Goal: Task Accomplishment & Management: Manage account settings

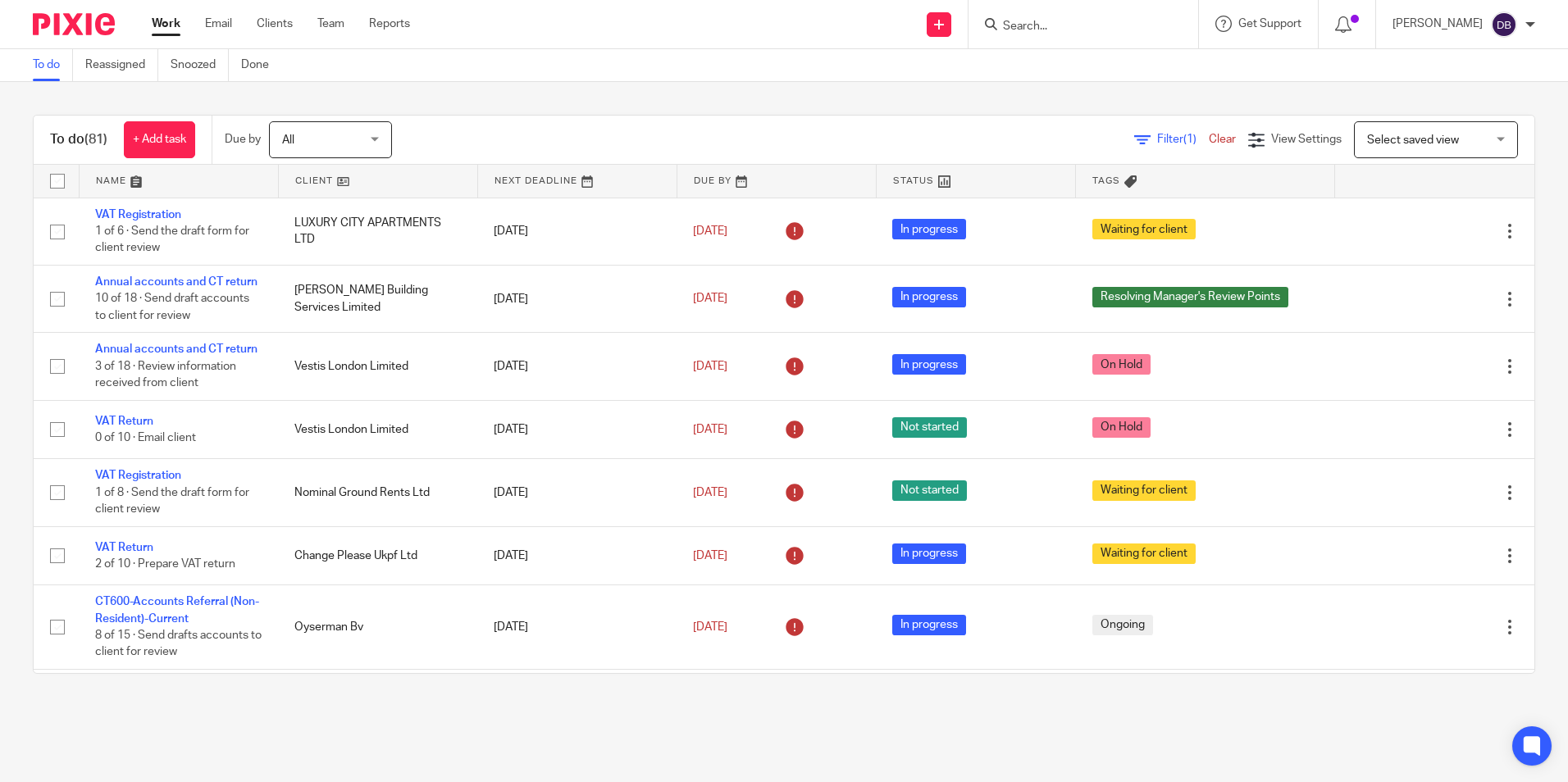
click at [1083, 26] on input "Search" at bounding box center [1075, 27] width 148 height 14
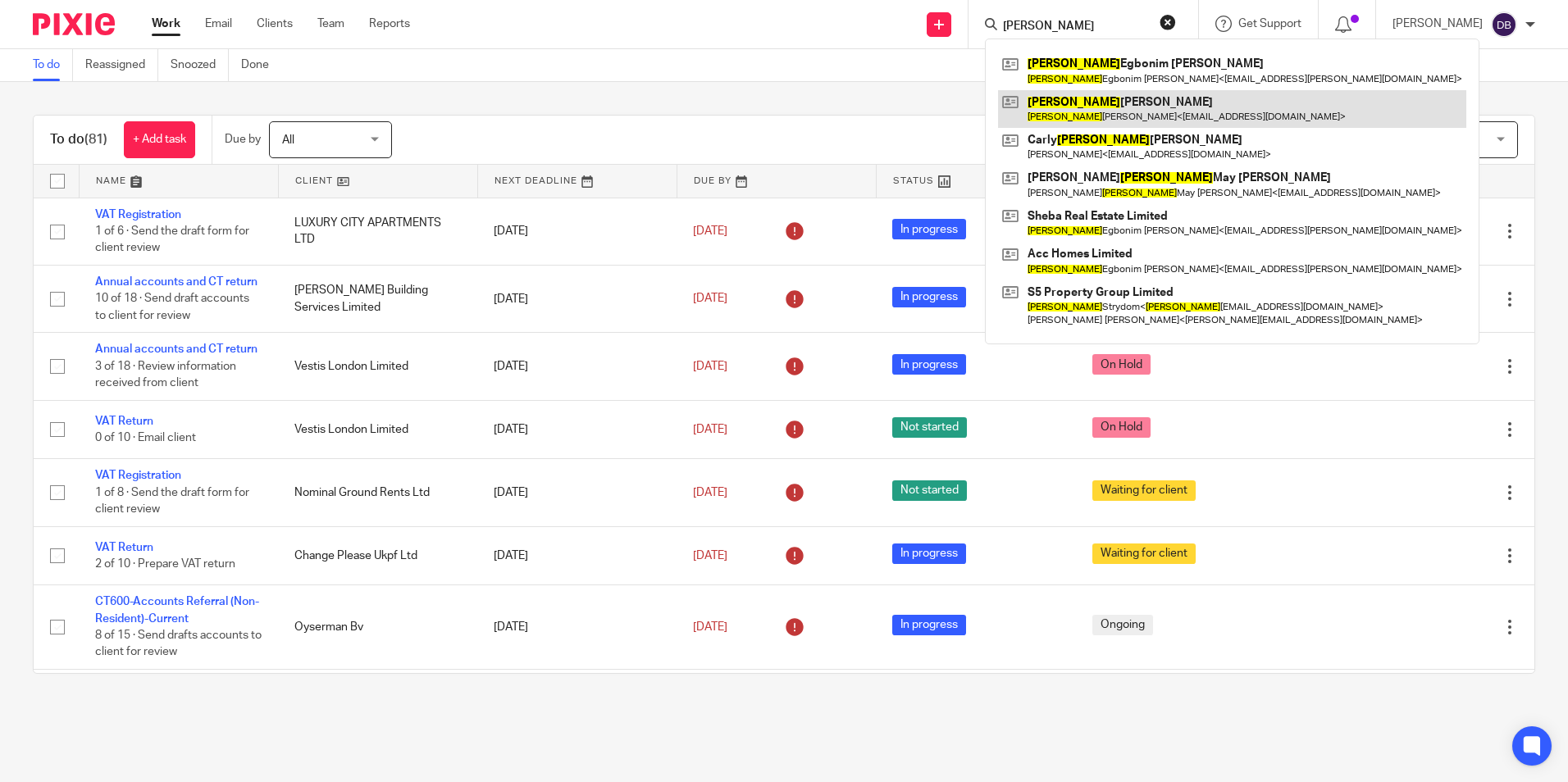
type input "stephanie"
click at [1112, 120] on link at bounding box center [1232, 109] width 468 height 38
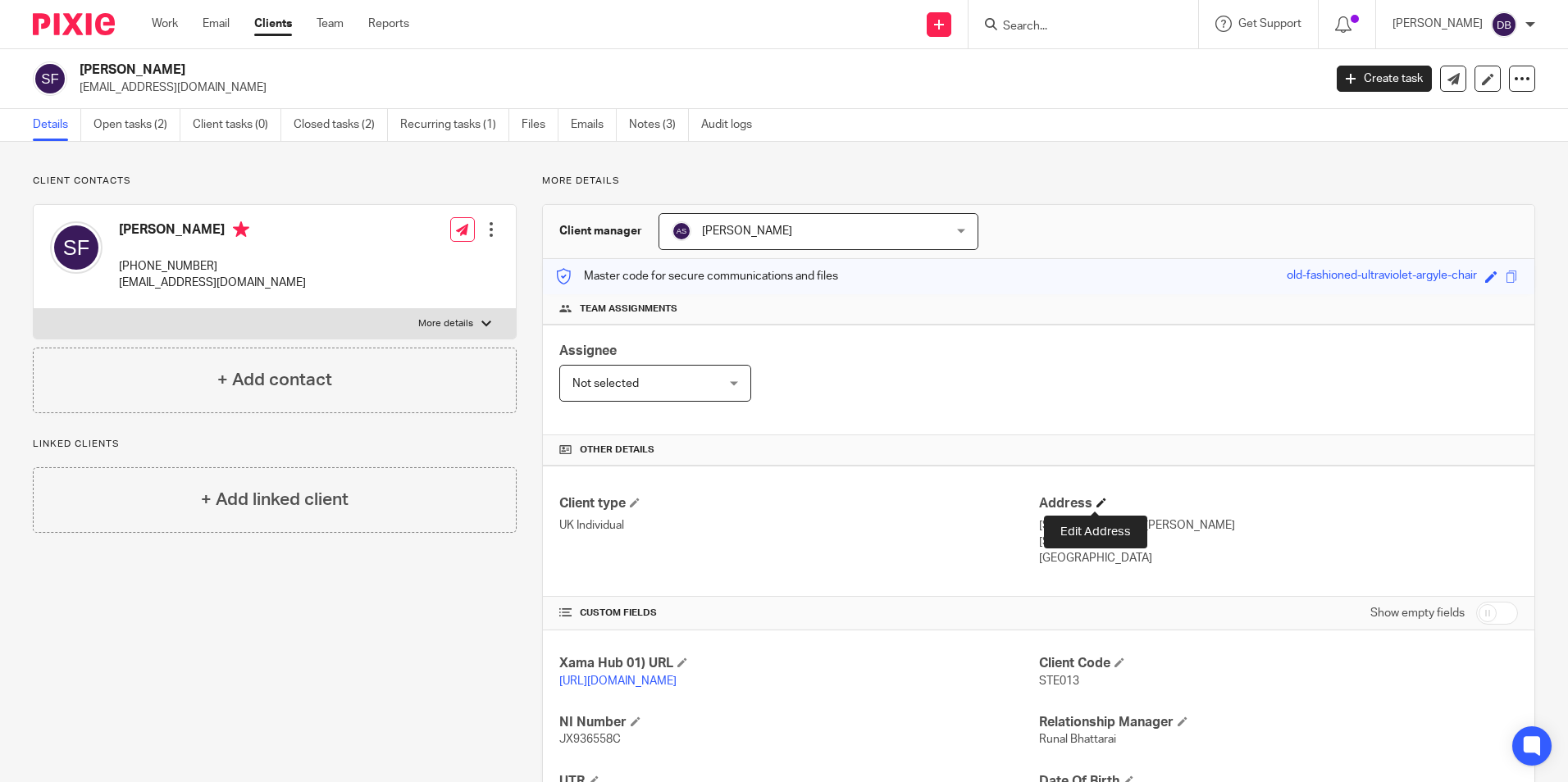
click at [1096, 503] on span at bounding box center [1101, 502] width 10 height 10
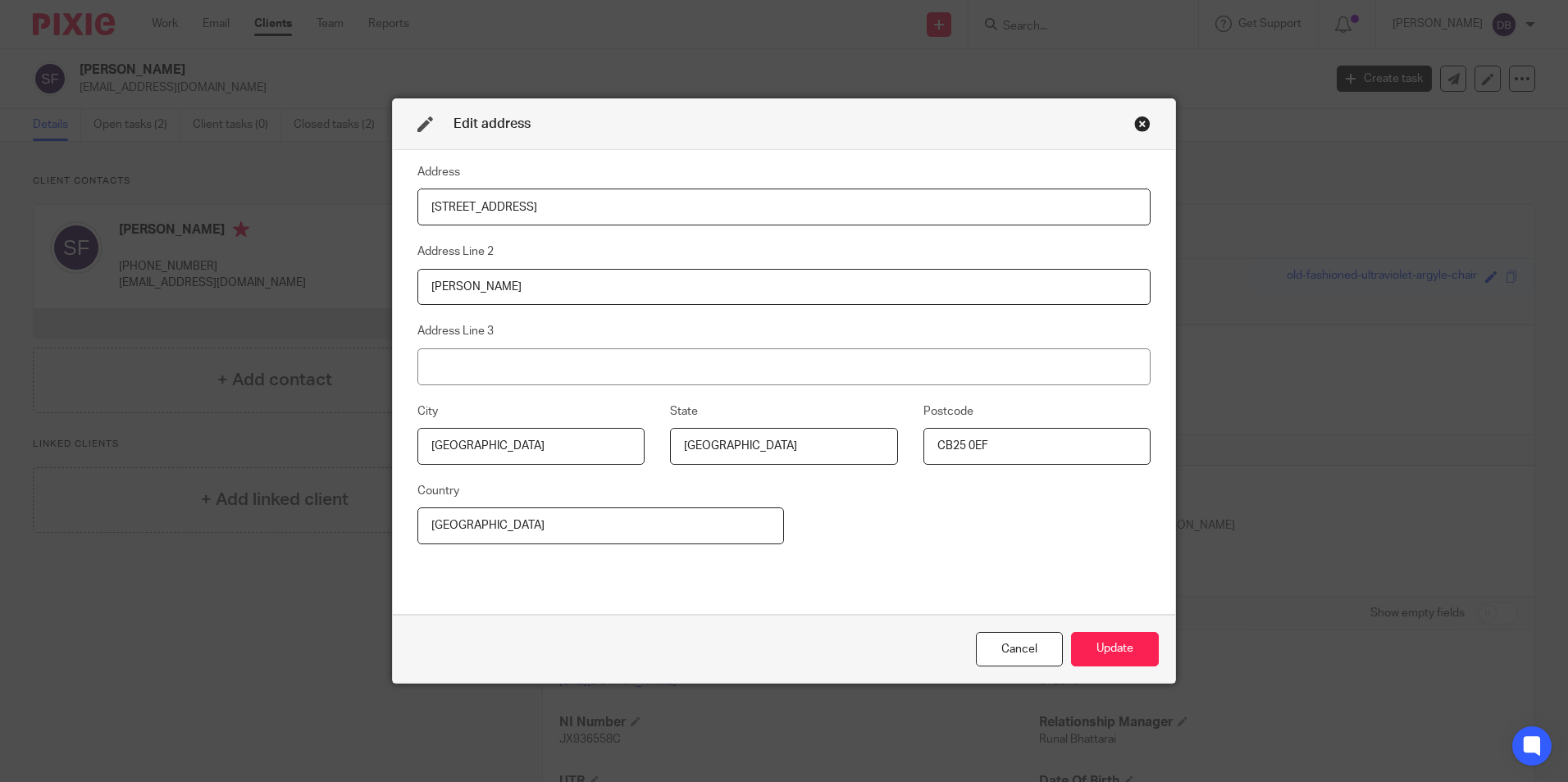
drag, startPoint x: 531, startPoint y: 207, endPoint x: 312, endPoint y: 215, distance: 219.1
click at [312, 215] on div "Edit address Address 76 Silver Street Address Line 2 Burwell Address Line 3 Cit…" at bounding box center [784, 391] width 1568 height 782
type input "4"
type input "1403, 5242 Marina Promenade"
drag, startPoint x: 514, startPoint y: 300, endPoint x: 374, endPoint y: 291, distance: 140.3
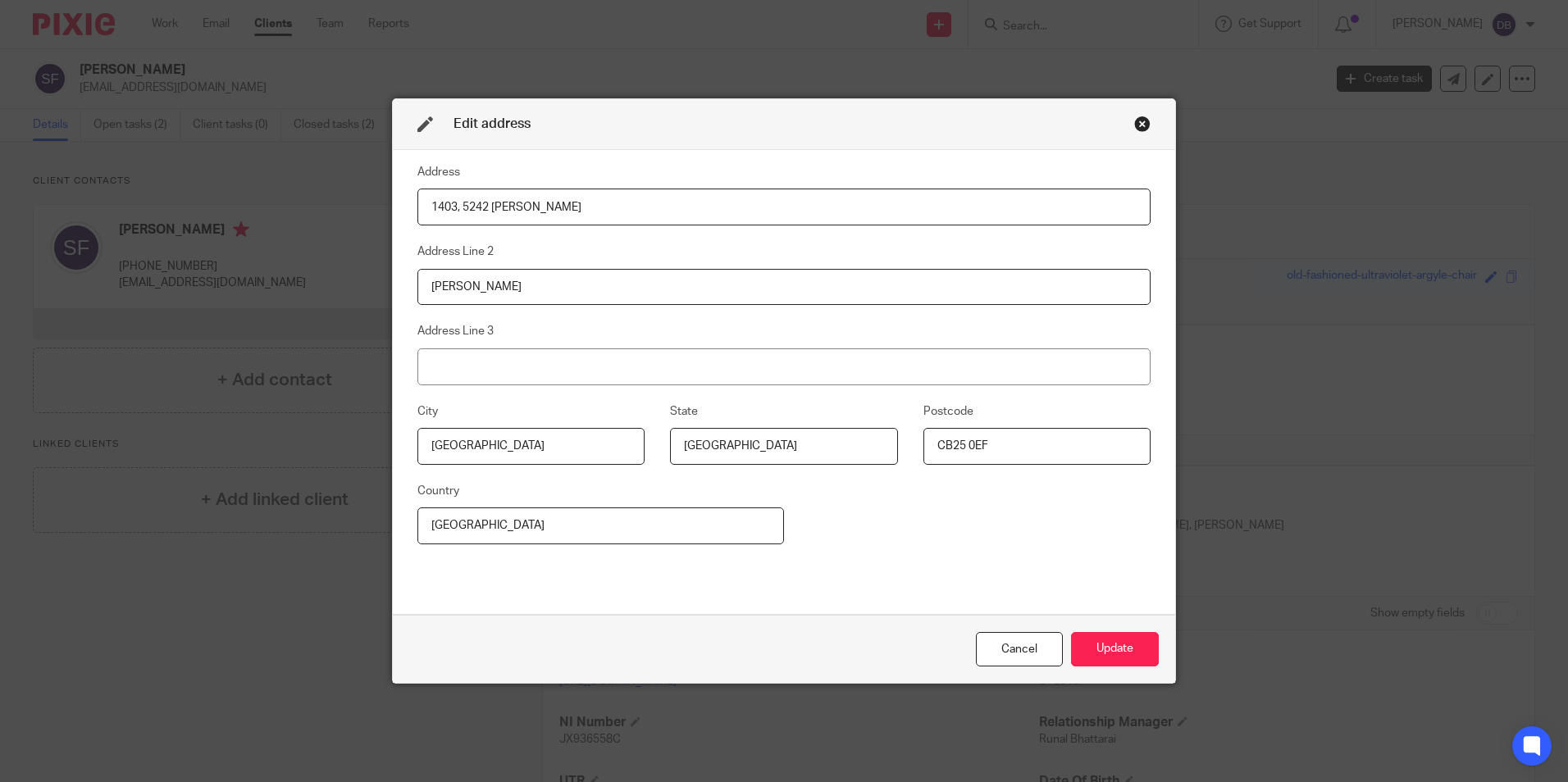
click at [374, 291] on div "Edit address Address 1403, 5242 Marina Promenade Address Line 2 Burwell Address…" at bounding box center [784, 391] width 1568 height 782
type input "Dubai Marina"
drag, startPoint x: 553, startPoint y: 456, endPoint x: 395, endPoint y: 453, distance: 158.0
click at [395, 453] on fieldset "City Cambridge" at bounding box center [518, 433] width 253 height 63
type input "Dubai"
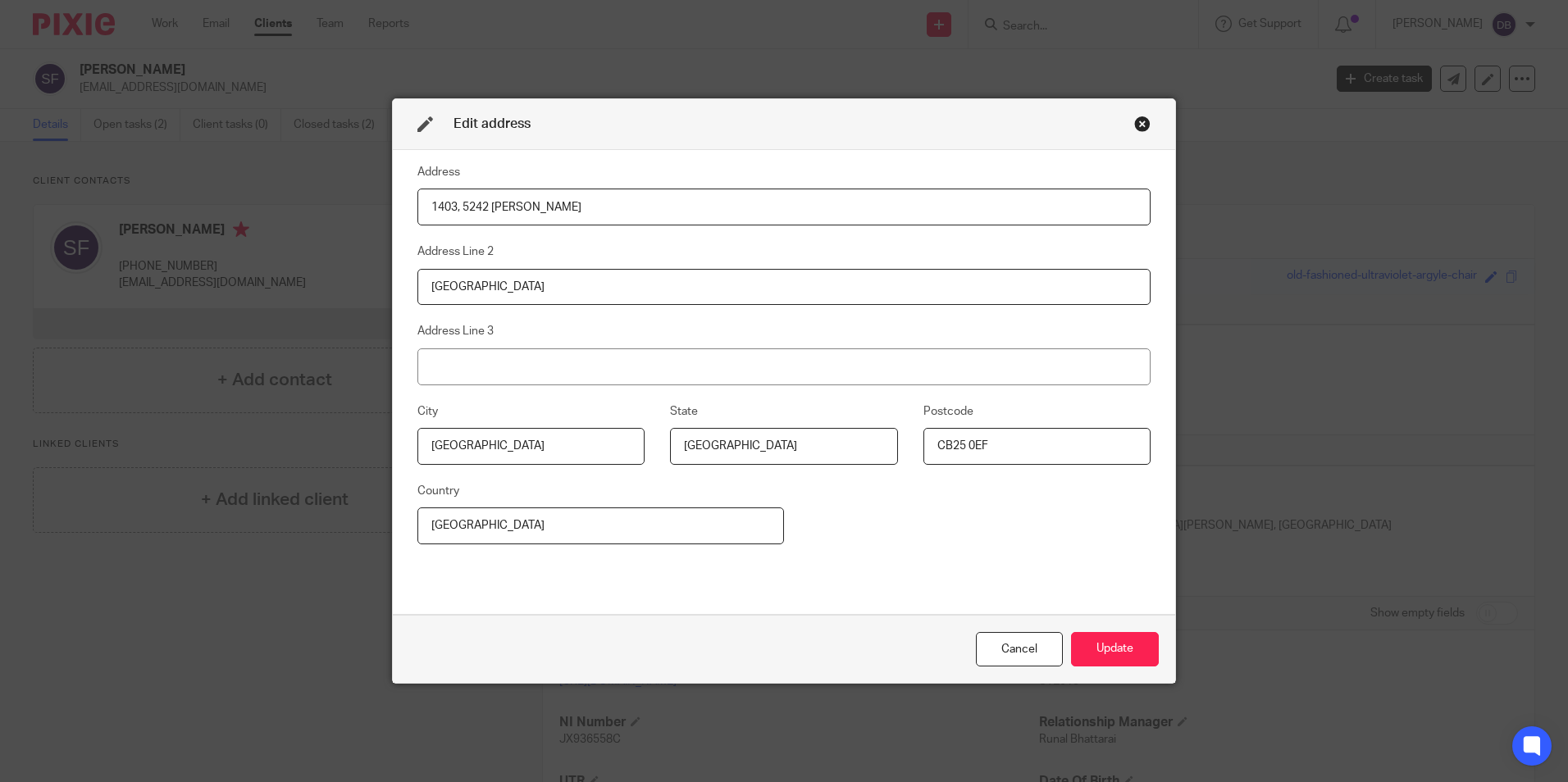
click at [816, 451] on input "Cambridgeshire" at bounding box center [783, 446] width 227 height 37
drag, startPoint x: 806, startPoint y: 457, endPoint x: 561, endPoint y: 453, distance: 245.0
click at [561, 453] on div "City Dubai State Cambridgeshire Postcode CB25 0EF" at bounding box center [771, 441] width 758 height 80
drag, startPoint x: 539, startPoint y: 526, endPoint x: 323, endPoint y: 521, distance: 216.1
click at [323, 521] on div "Edit address Address 1403, 5242 Marina Promenade Address Line 2 Dubai Marina Ad…" at bounding box center [784, 391] width 1568 height 782
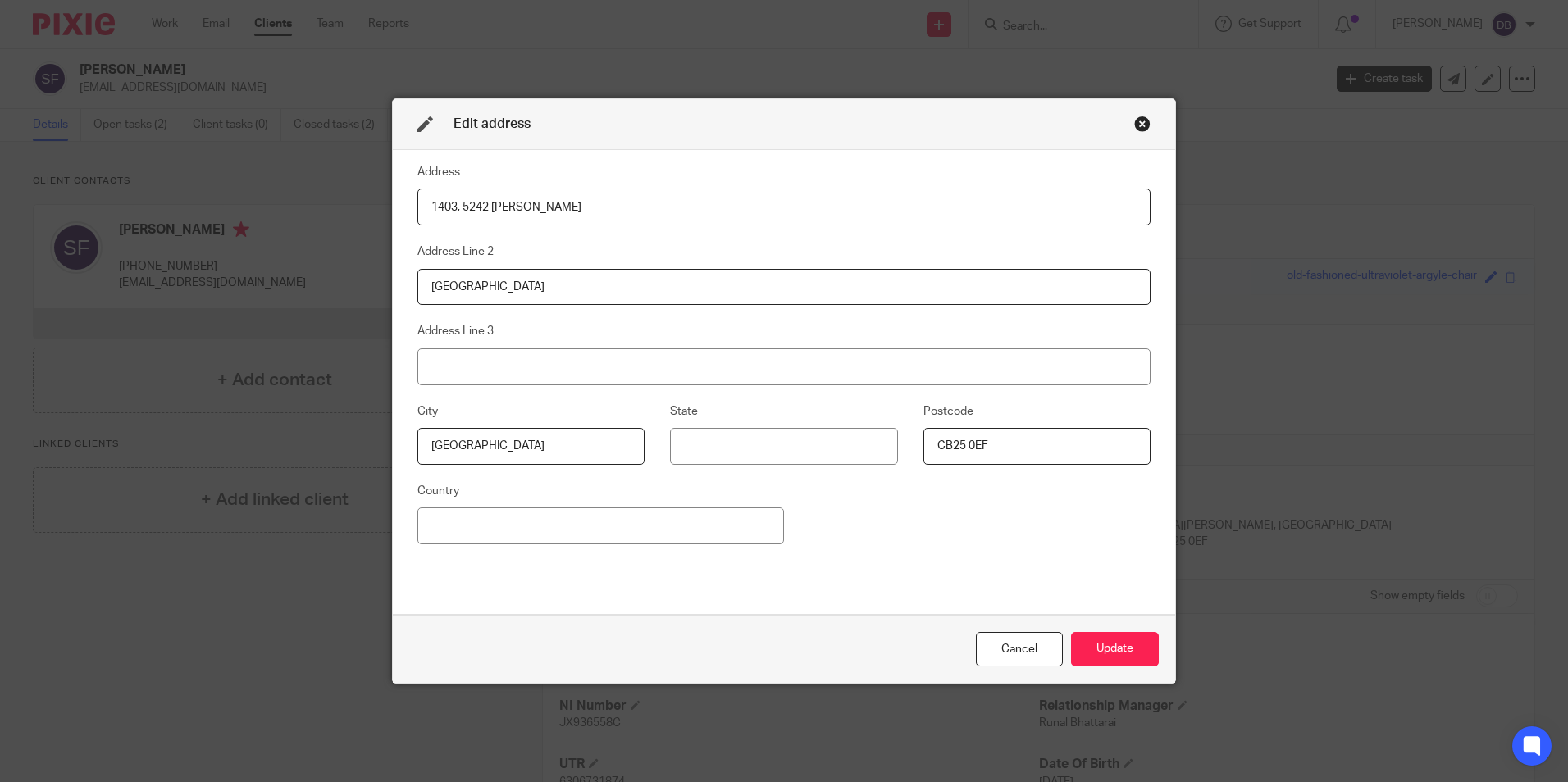
drag, startPoint x: 1060, startPoint y: 444, endPoint x: 865, endPoint y: 450, distance: 195.1
click at [865, 450] on div "City Dubai State Postcode CB25 0EF" at bounding box center [771, 441] width 758 height 80
click at [527, 526] on input at bounding box center [600, 526] width 367 height 37
type input "United Arab Emirates"
click at [1107, 644] on button "Update" at bounding box center [1115, 649] width 88 height 35
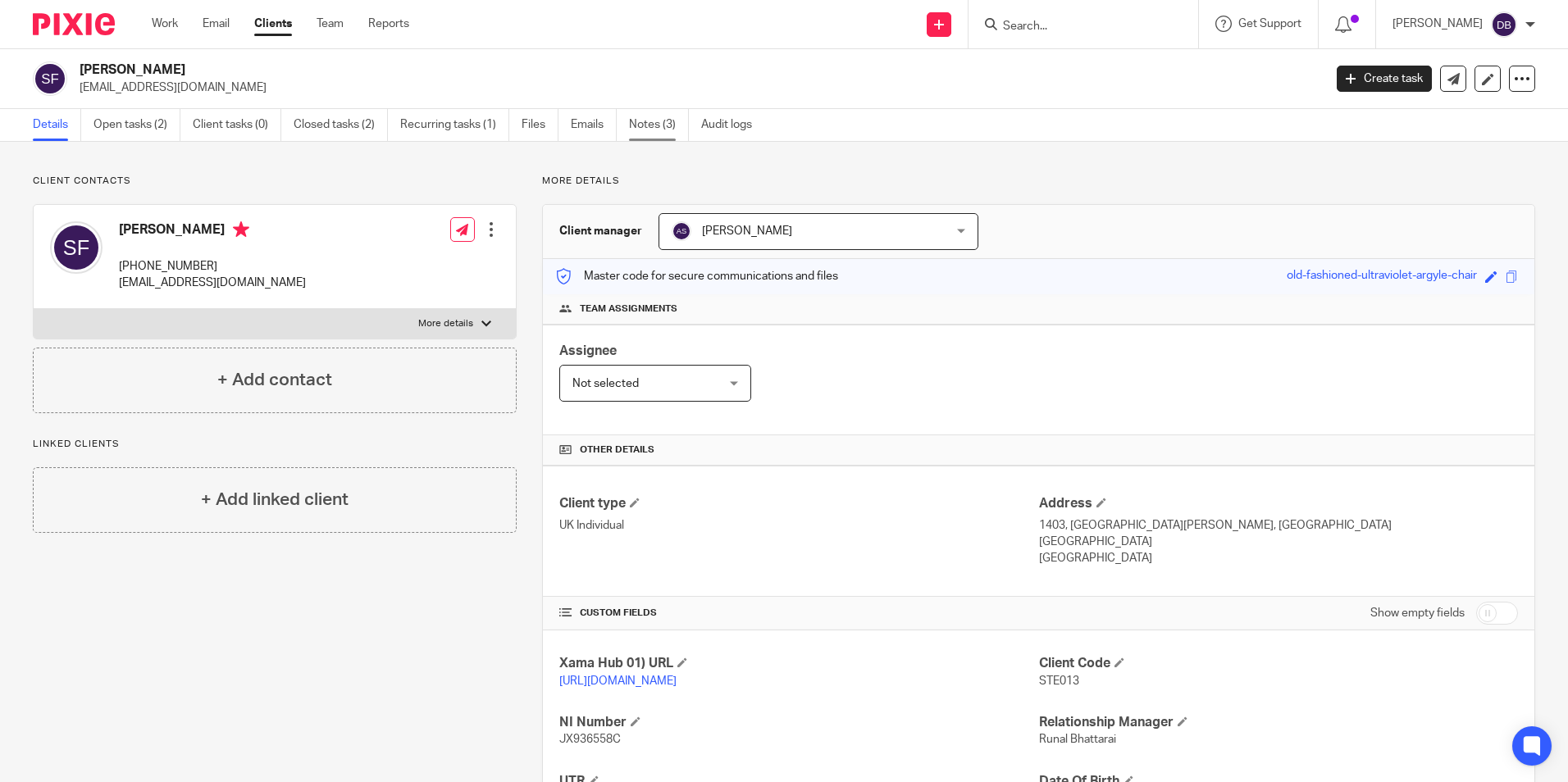
click at [632, 122] on link "Notes (3)" at bounding box center [658, 126] width 60 height 32
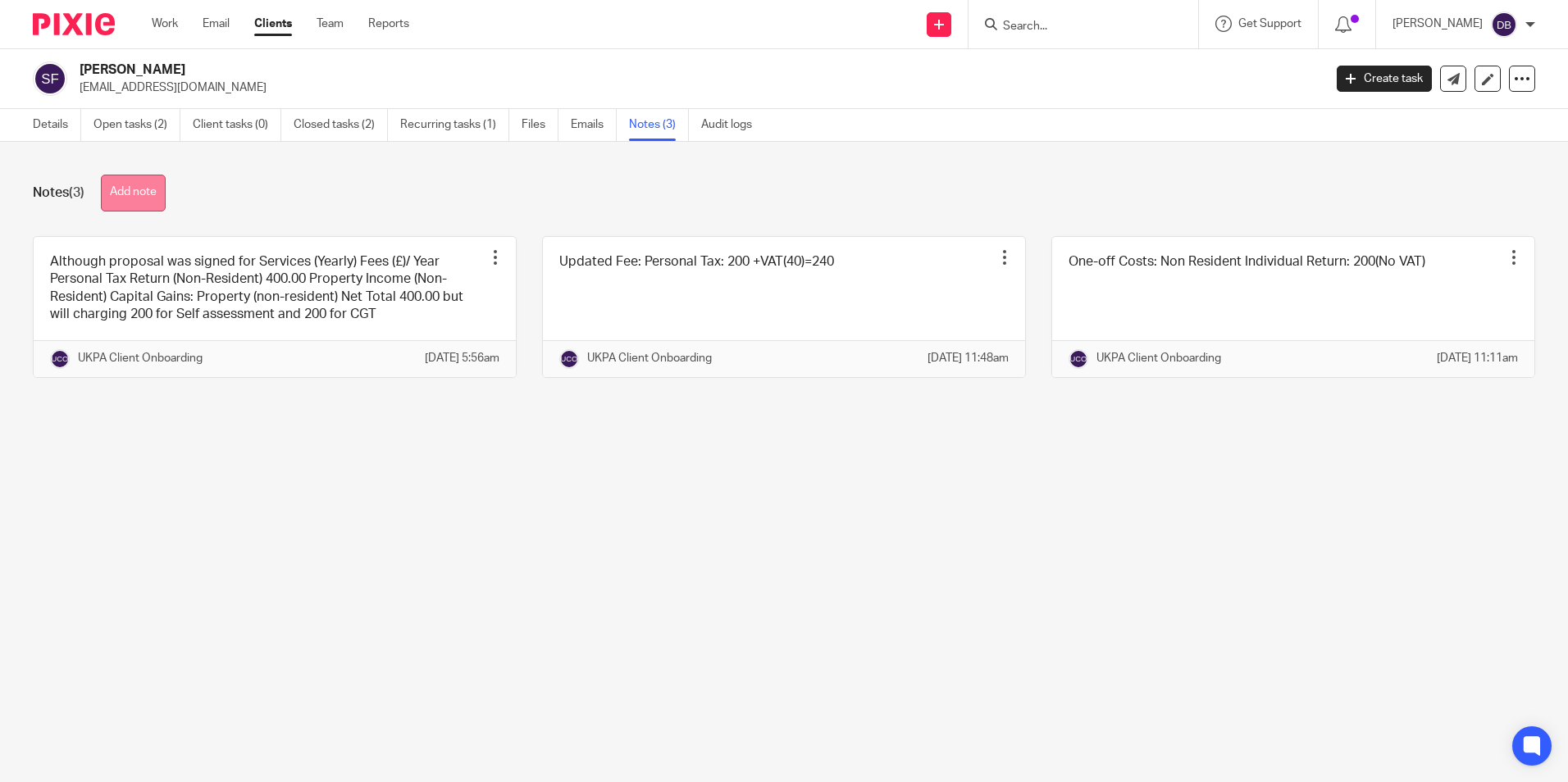
click at [160, 202] on button "Add note" at bounding box center [133, 193] width 65 height 37
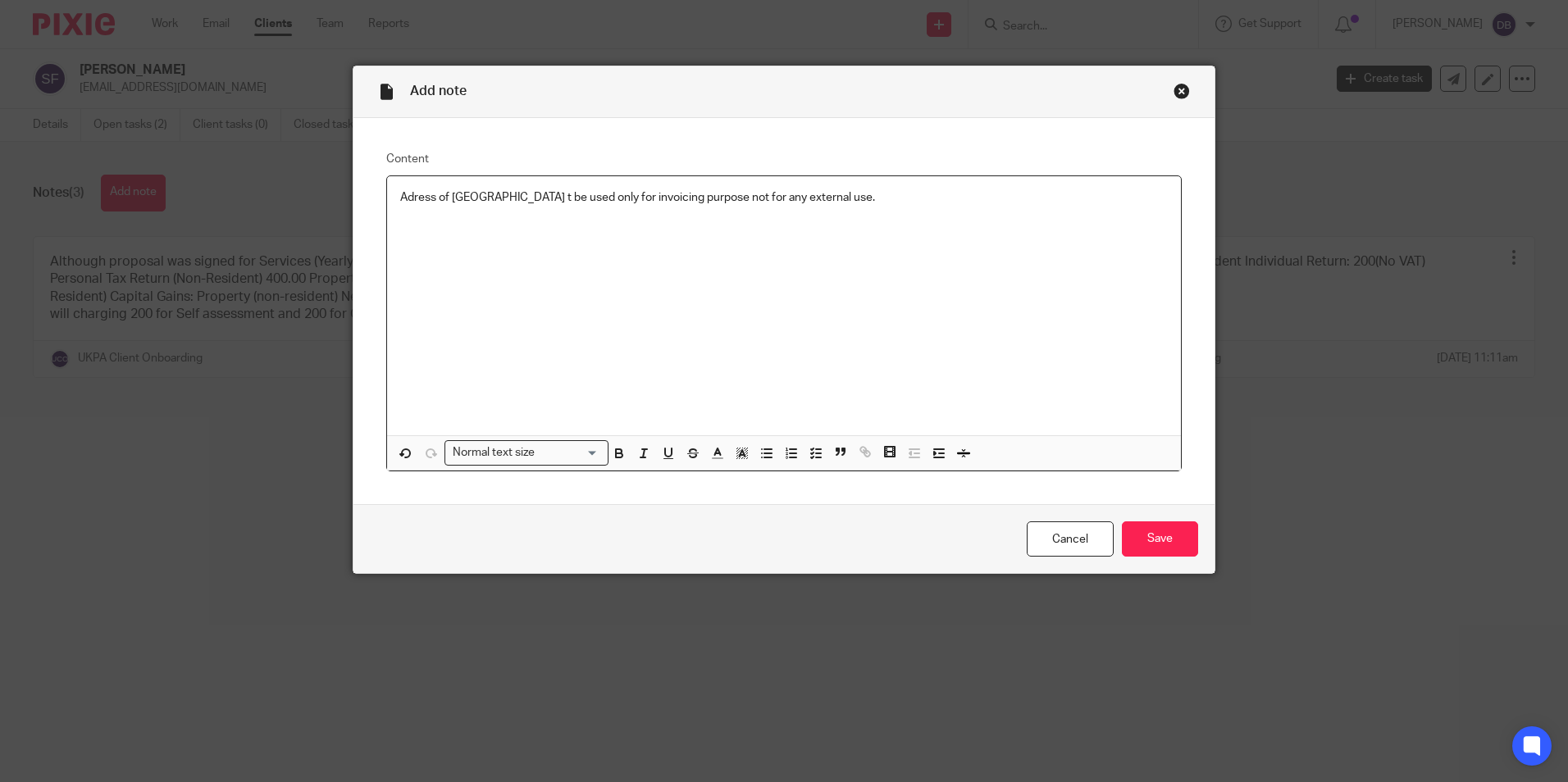
click at [408, 194] on p "Adress of Dubai t be used only for invoicing purpose not for any external use." at bounding box center [784, 197] width 768 height 16
click at [408, 196] on p "Adress of Dubai t be used only for invoicing purpose not for any external use." at bounding box center [784, 197] width 768 height 16
click at [1157, 535] on input "Save" at bounding box center [1159, 538] width 76 height 35
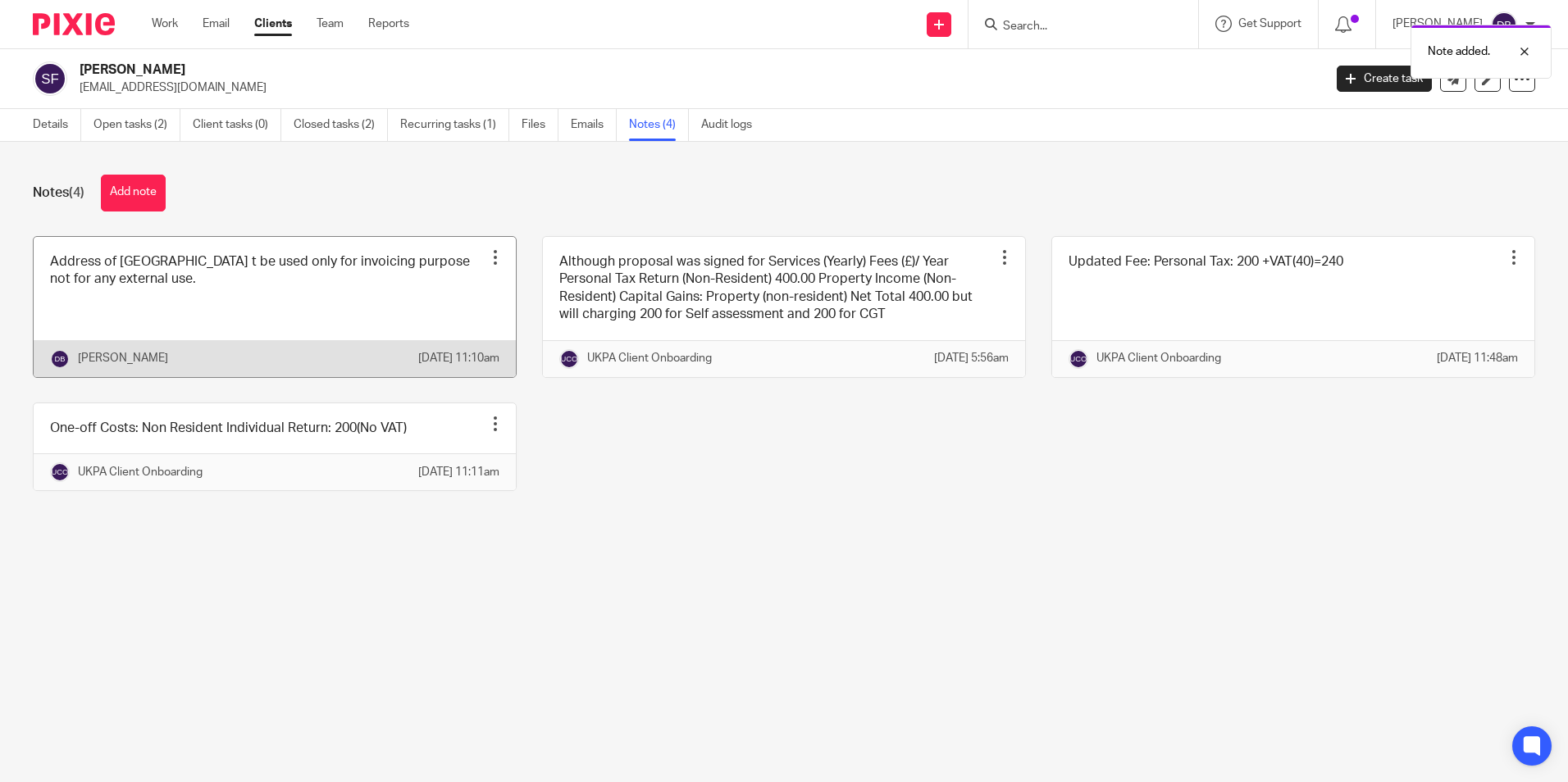
click at [415, 272] on link at bounding box center [274, 307] width 482 height 140
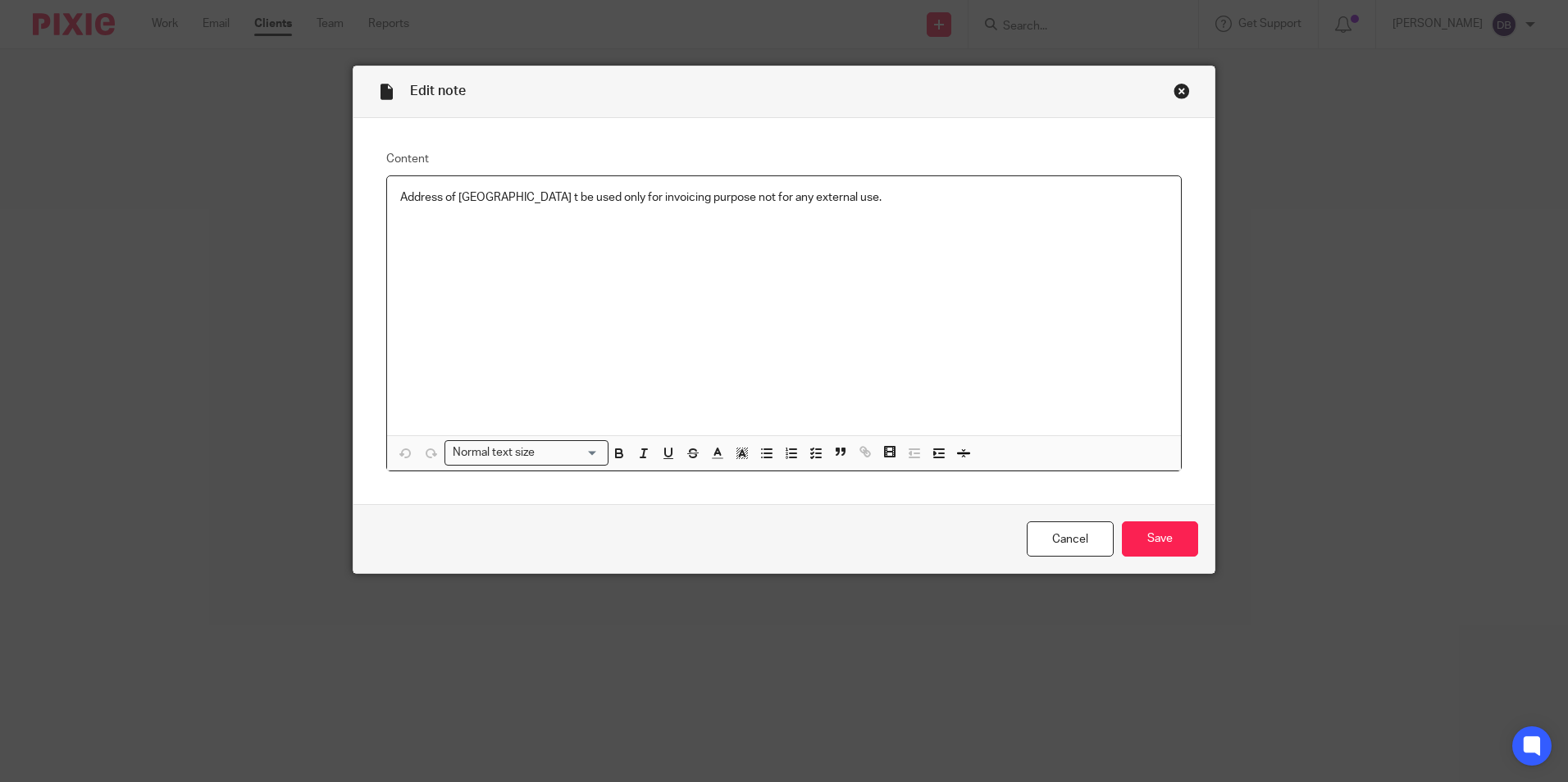
click at [488, 196] on p "Address of Dubai t be used only for invoicing purpose not for any external use." at bounding box center [784, 197] width 768 height 16
click at [1141, 532] on input "Save" at bounding box center [1159, 538] width 76 height 35
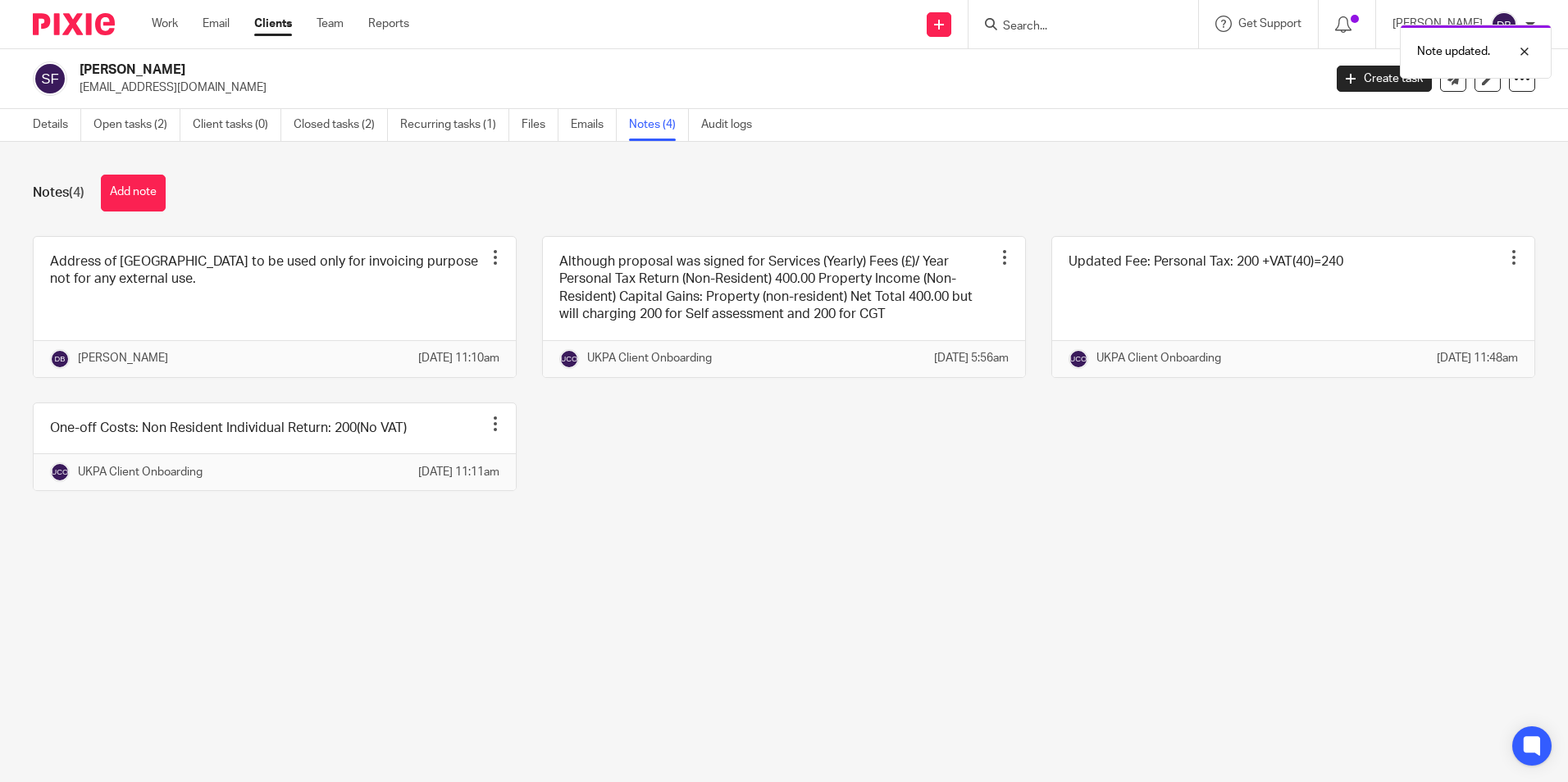
click at [825, 664] on main "[PERSON_NAME] [EMAIL_ADDRESS][DOMAIN_NAME] Create task Update from Companies Ho…" at bounding box center [784, 391] width 1568 height 782
click at [47, 140] on link "Details" at bounding box center [57, 126] width 48 height 32
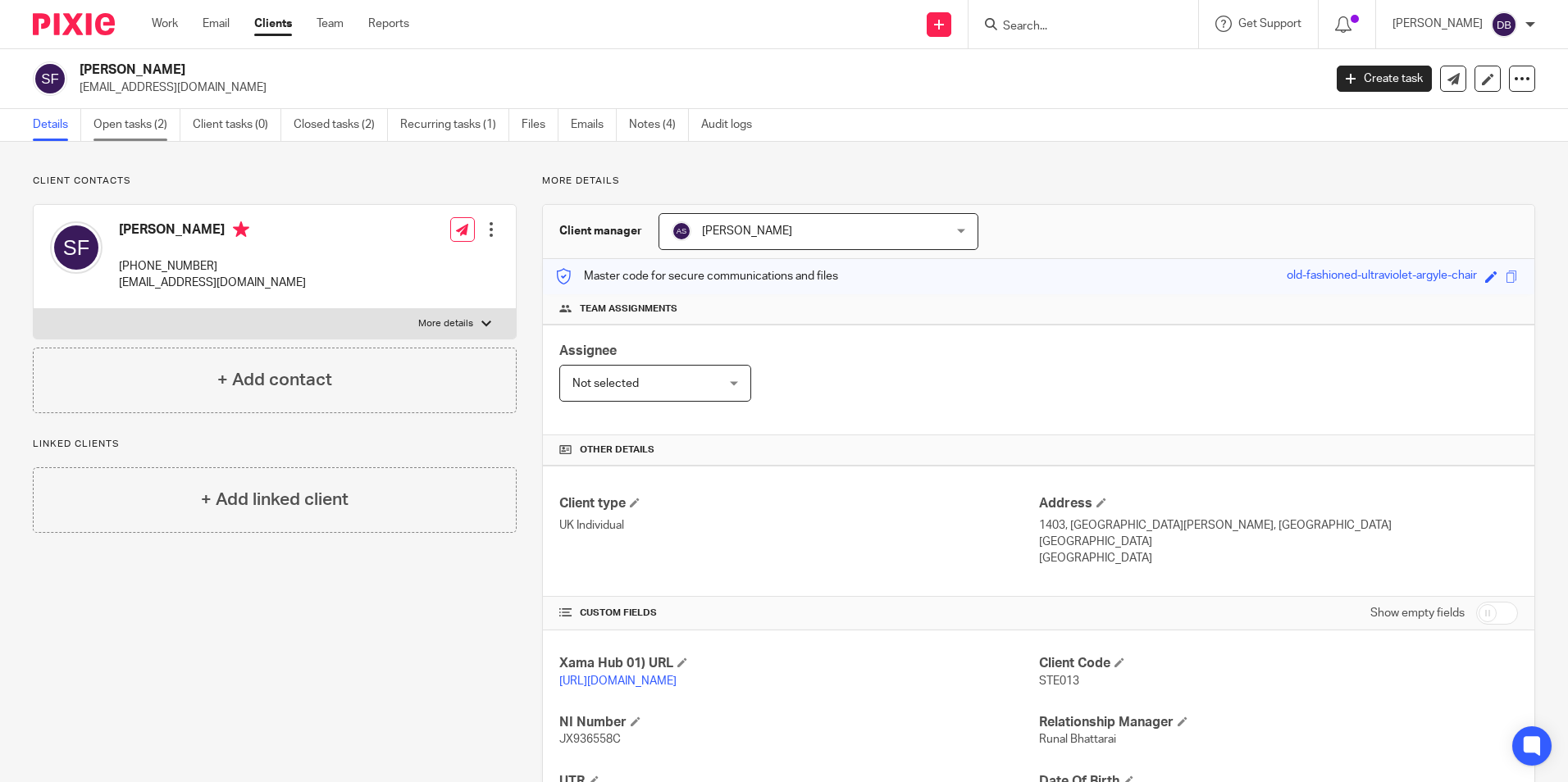
click at [95, 132] on link "Open tasks (2)" at bounding box center [136, 126] width 87 height 32
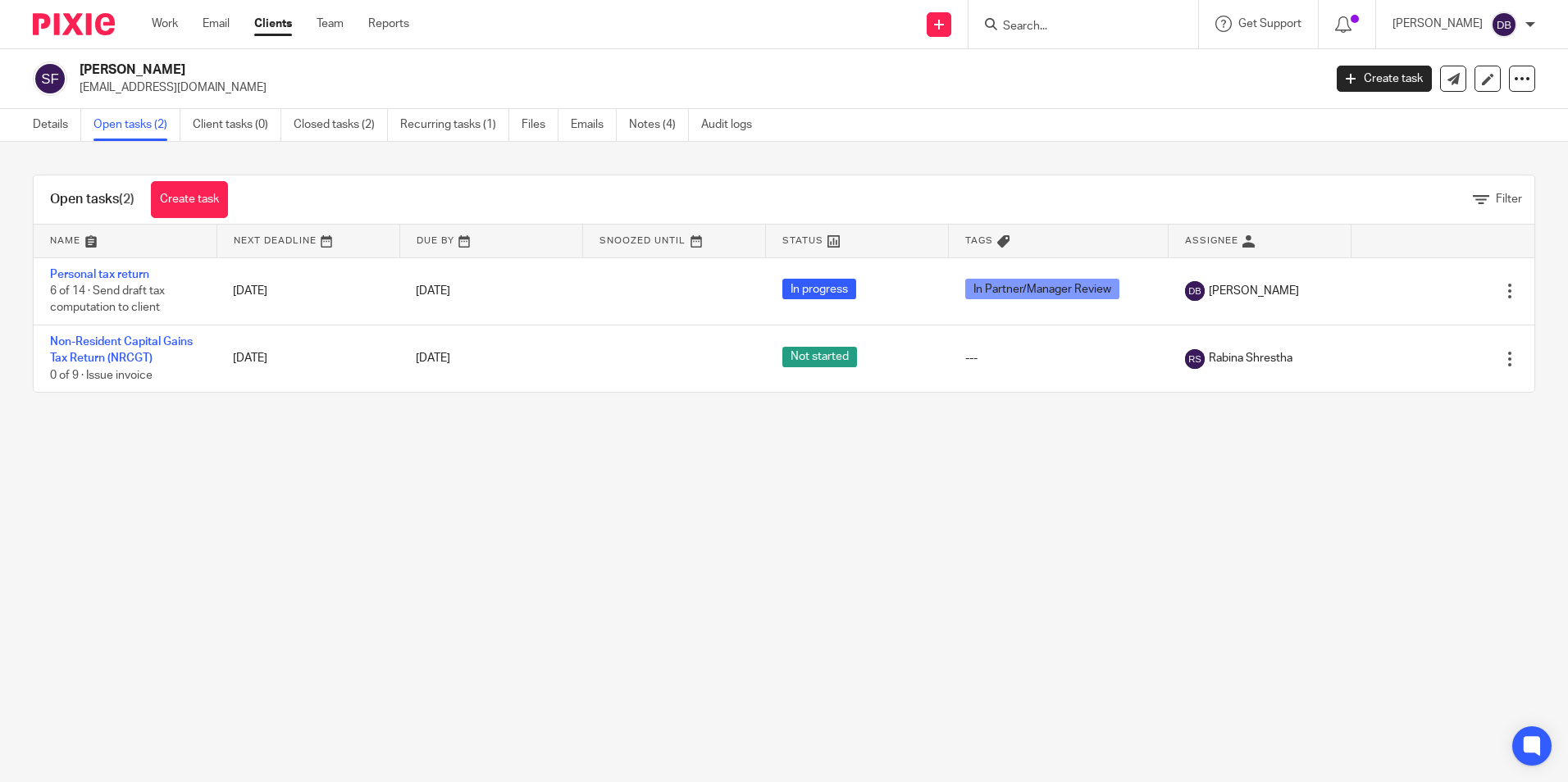
click at [339, 585] on main "[PERSON_NAME] [EMAIL_ADDRESS][DOMAIN_NAME] Create task Update from Companies Ho…" at bounding box center [784, 391] width 1568 height 782
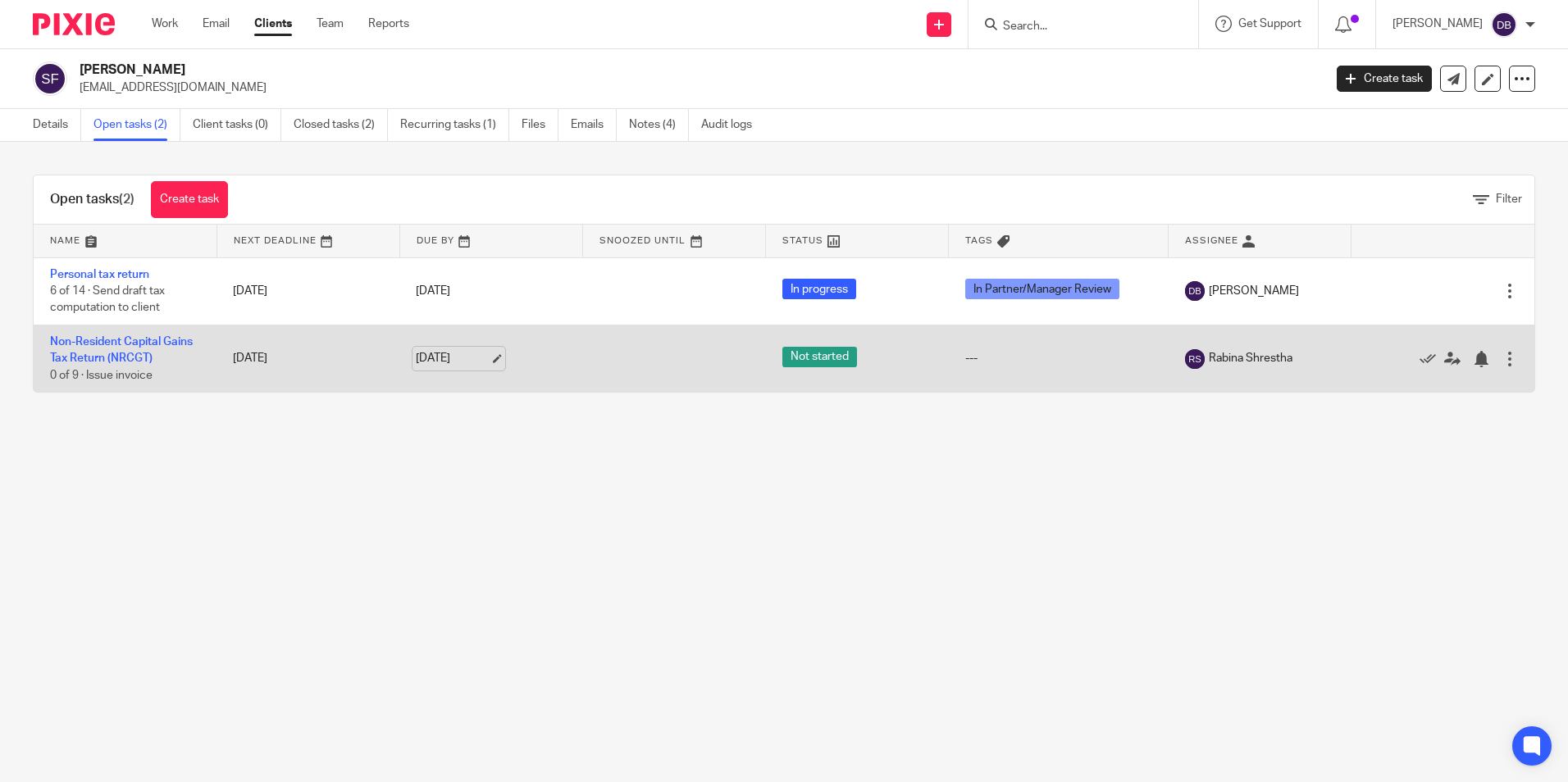
click at [429, 361] on link "[DATE]" at bounding box center [452, 358] width 74 height 17
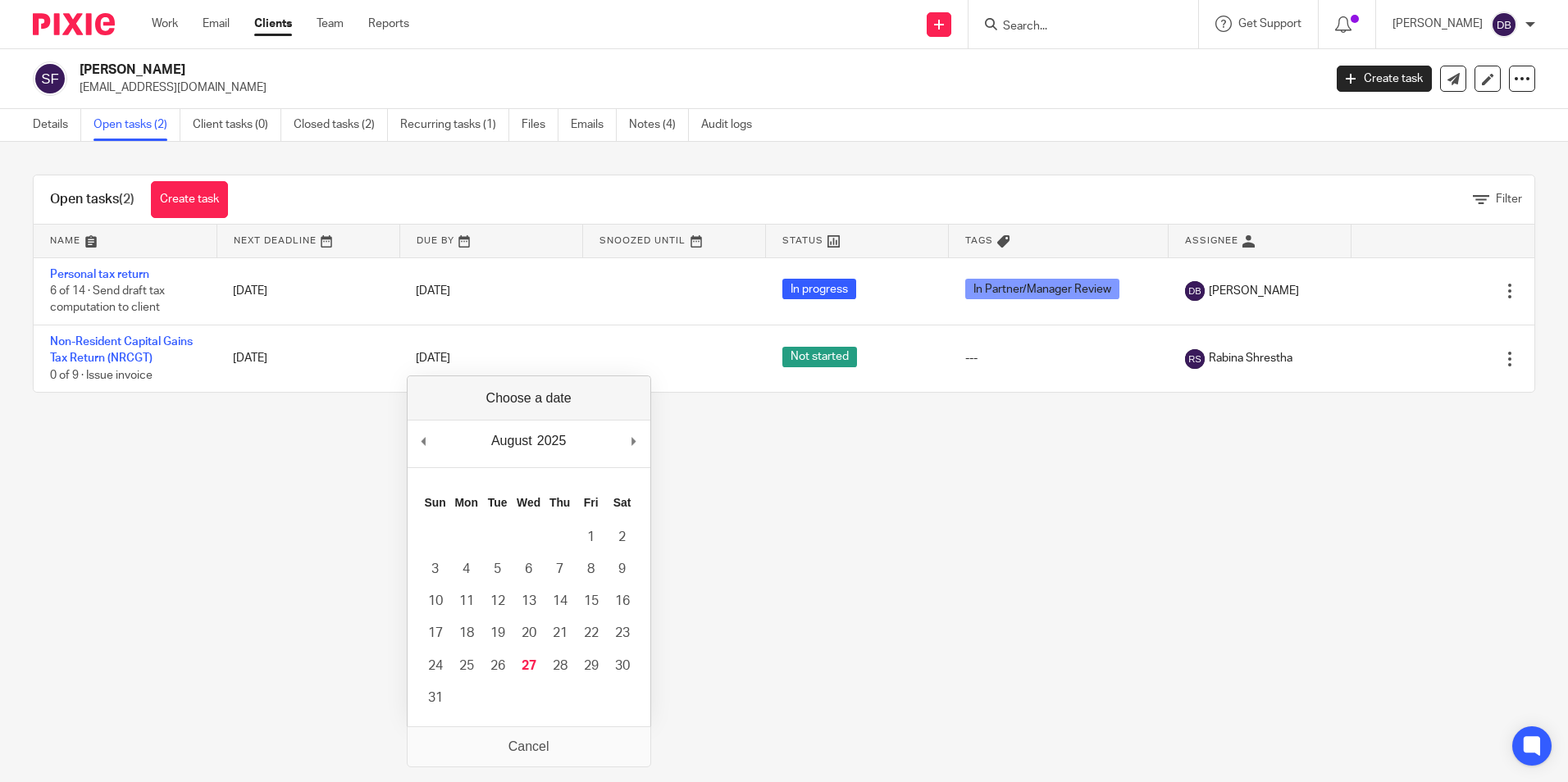
click at [244, 505] on main "[PERSON_NAME] [EMAIL_ADDRESS][DOMAIN_NAME] Create task Update from Companies Ho…" at bounding box center [784, 391] width 1568 height 782
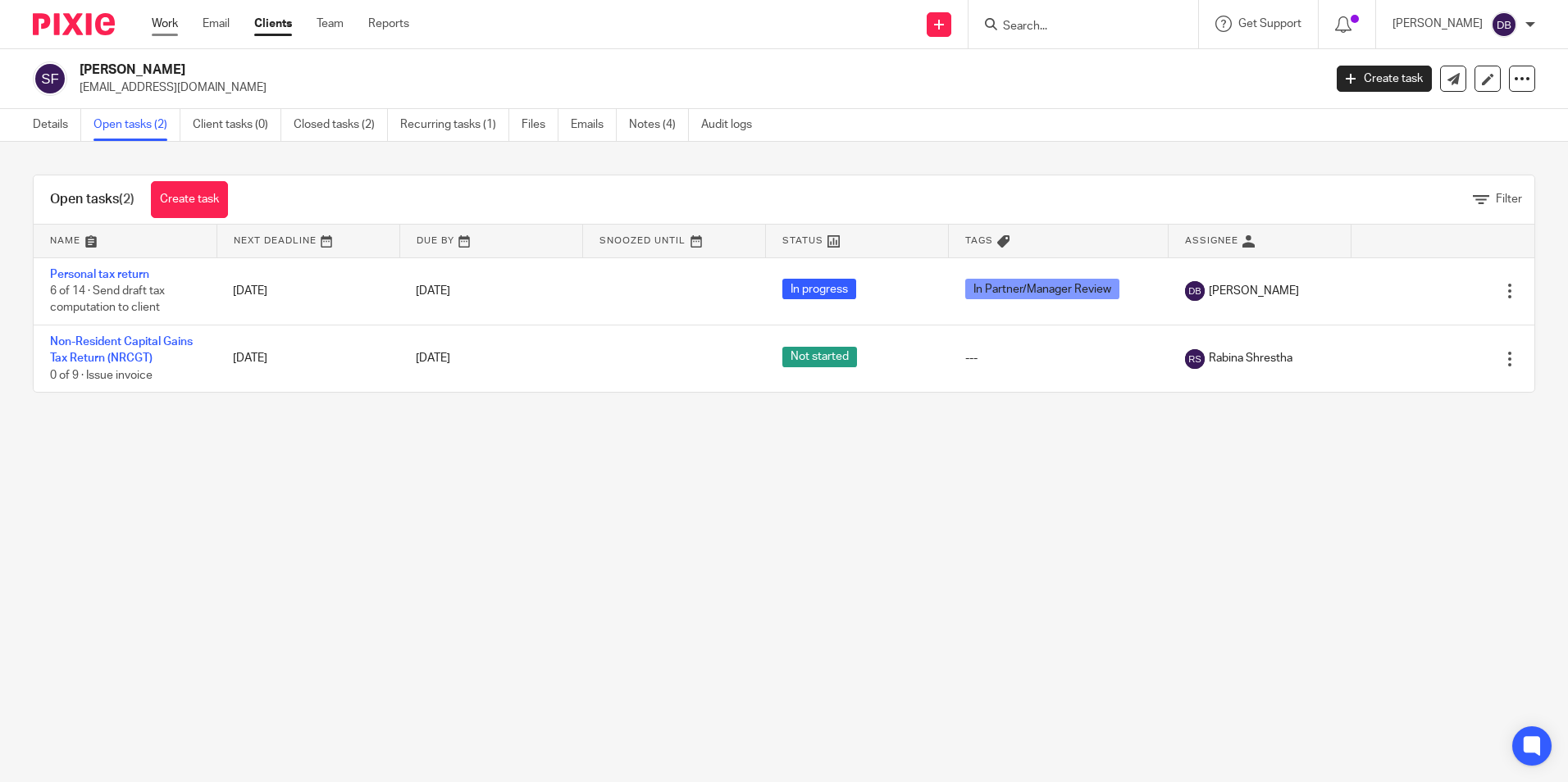
click at [169, 24] on link "Work" at bounding box center [164, 23] width 26 height 16
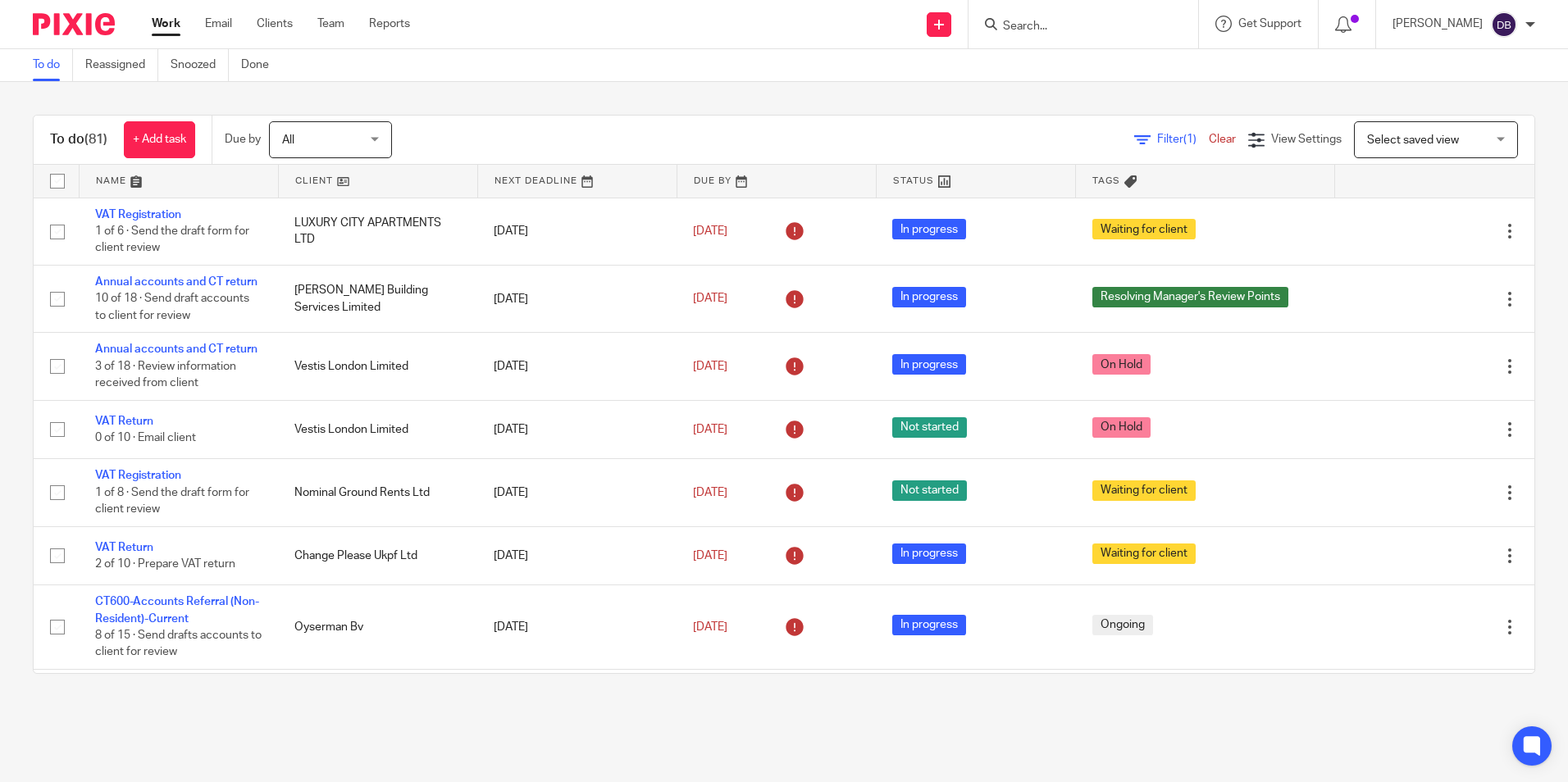
click at [1147, 741] on main "To do Reassigned Snoozed Done To do (81) + Add task Due by All All [DATE] [DATE…" at bounding box center [784, 391] width 1568 height 782
click at [1181, 728] on main "To do Reassigned Snoozed Done To do (81) + Add task Due by All All [DATE] [DATE…" at bounding box center [784, 391] width 1568 height 782
